Goal: Find specific page/section: Find specific page/section

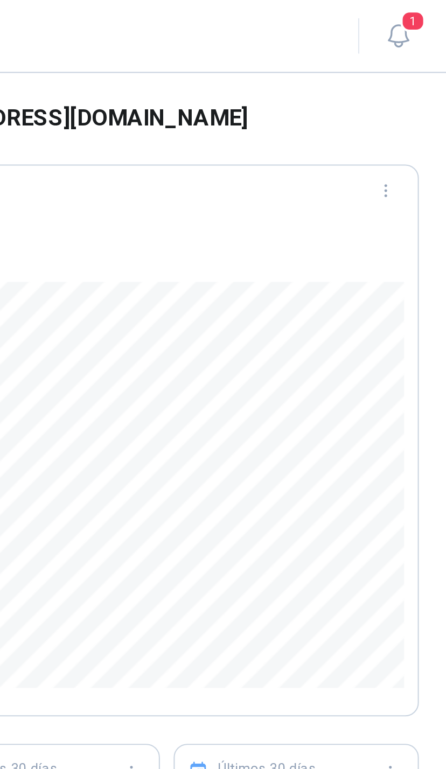
click at [414, 17] on button "1" at bounding box center [423, 17] width 19 height 19
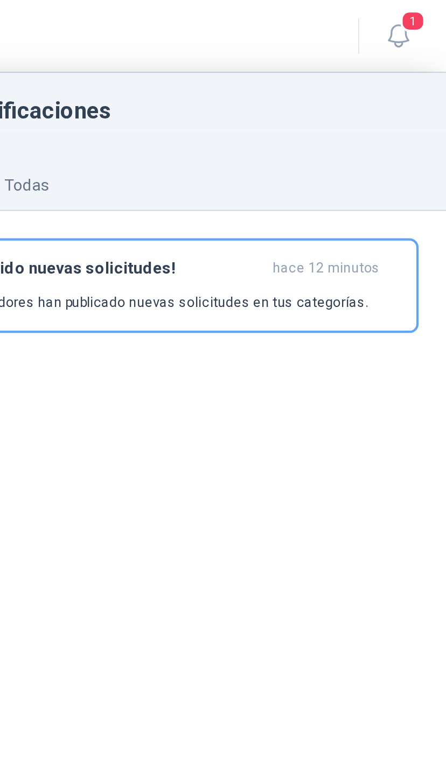
click at [424, 10] on span "1" at bounding box center [430, 10] width 12 height 10
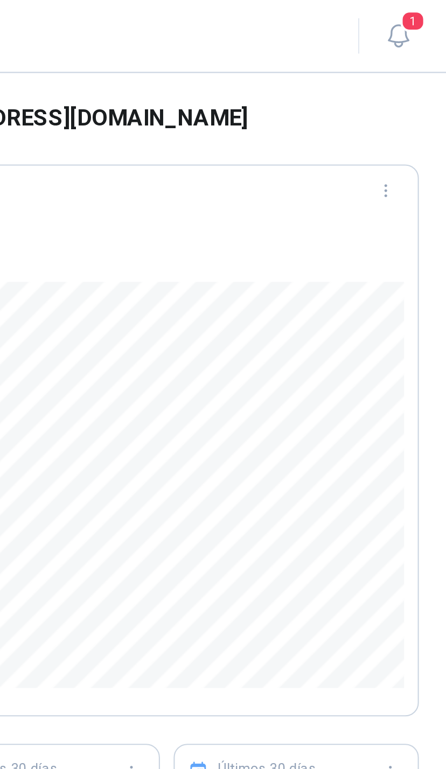
click at [417, 15] on icon "button" at bounding box center [423, 16] width 13 height 13
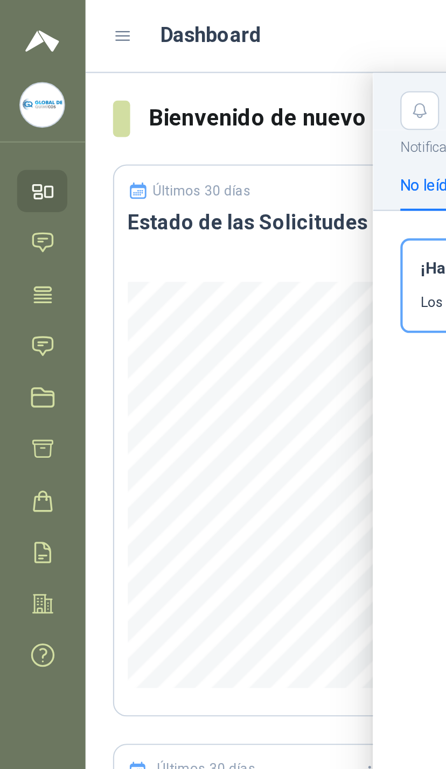
click at [22, 163] on icon at bounding box center [20, 163] width 11 height 11
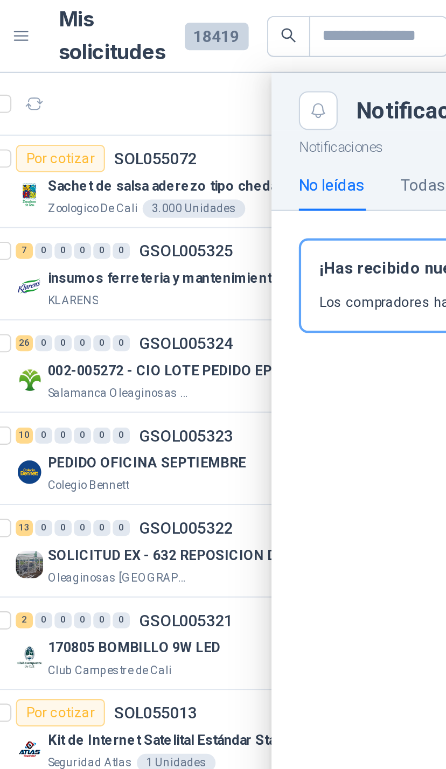
click at [115, 97] on div at bounding box center [243, 401] width 405 height 735
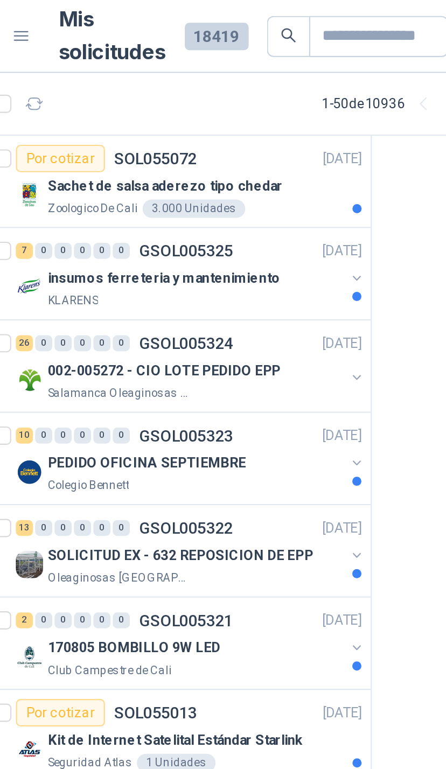
click at [162, 95] on div "Zoologico De Cali 3.000 Unidades" at bounding box center [145, 98] width 148 height 9
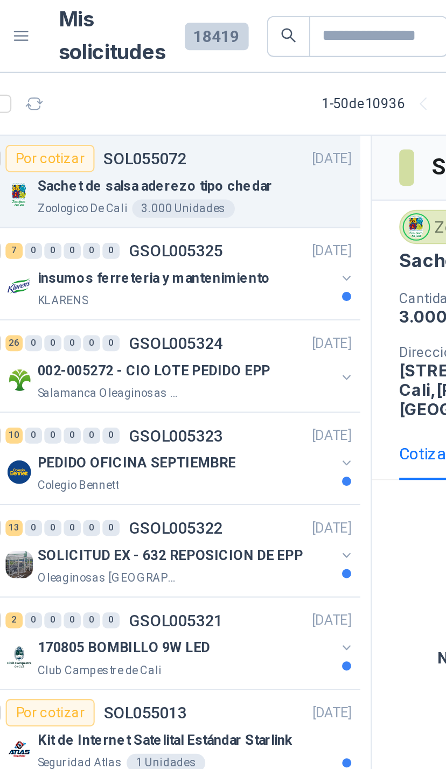
scroll to position [0, 5]
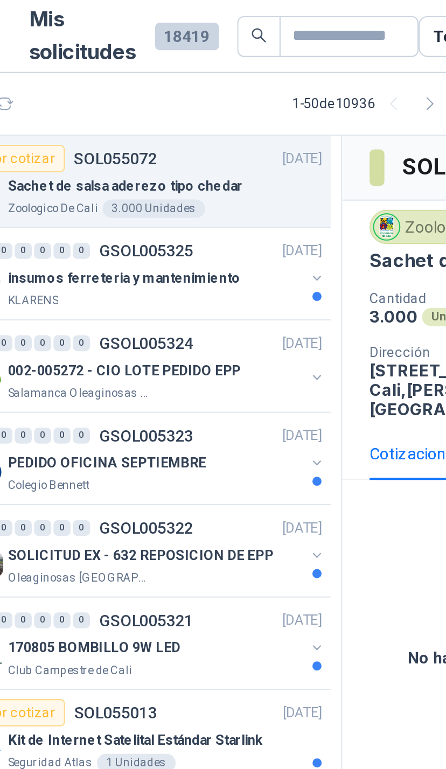
click at [208, 129] on button "button" at bounding box center [212, 131] width 9 height 9
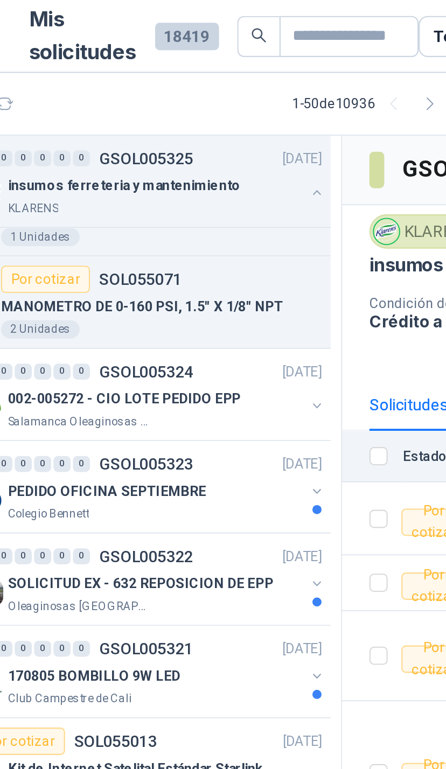
scroll to position [292, 5]
click at [208, 189] on button "button" at bounding box center [212, 191] width 9 height 9
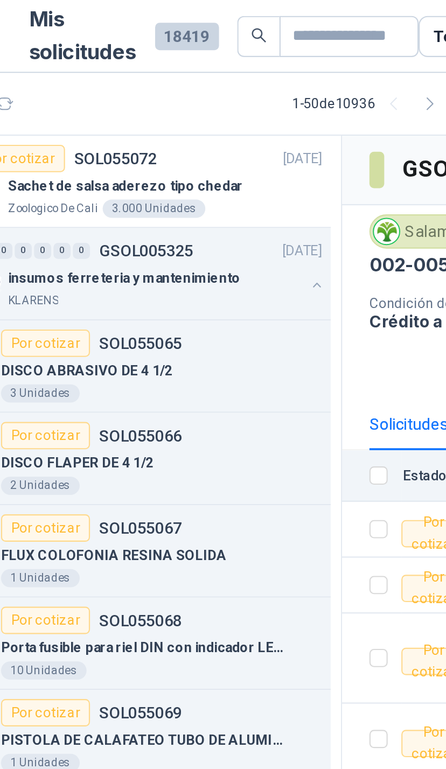
scroll to position [0, 5]
click at [208, 134] on button "button" at bounding box center [212, 134] width 9 height 9
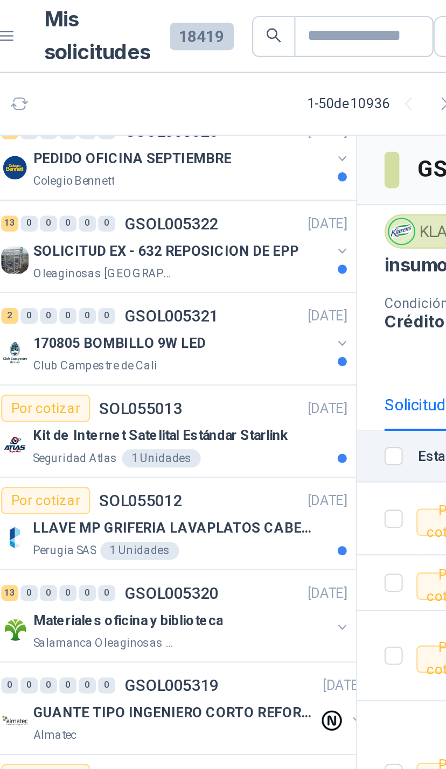
scroll to position [1278, 0]
click at [71, 300] on p "Salamanca Oleaginosas SAS" at bounding box center [105, 304] width 68 height 9
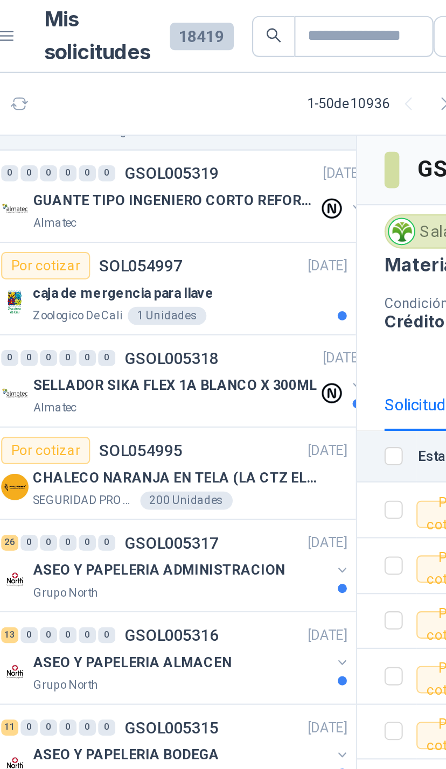
scroll to position [1520, 0]
